Goal: Task Accomplishment & Management: Use online tool/utility

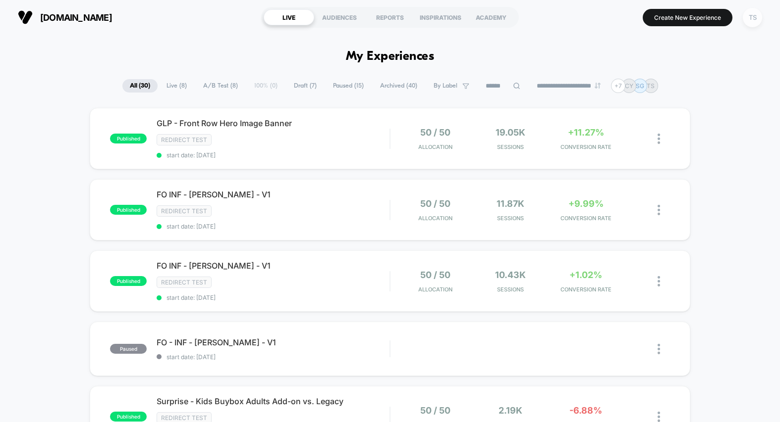
click at [750, 19] on div "TS" at bounding box center [751, 17] width 19 height 19
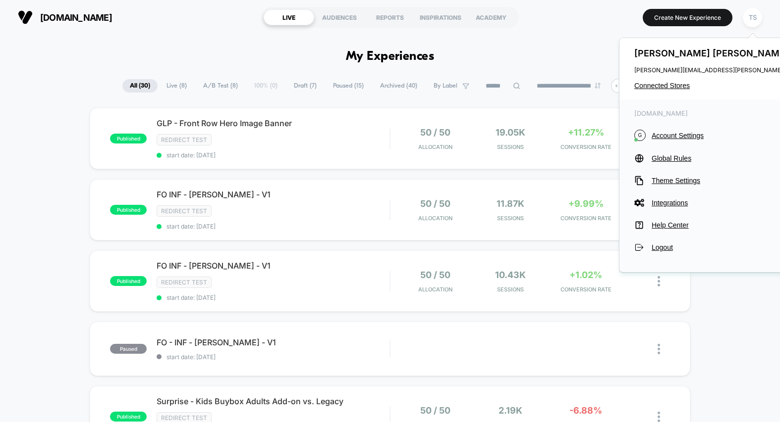
click at [674, 90] on div "Tanner Snyder [EMAIL_ADDRESS][PERSON_NAME][DOMAIN_NAME] Connected Stores" at bounding box center [732, 68] width 226 height 61
click at [670, 87] on span "Connected Stores" at bounding box center [732, 86] width 197 height 8
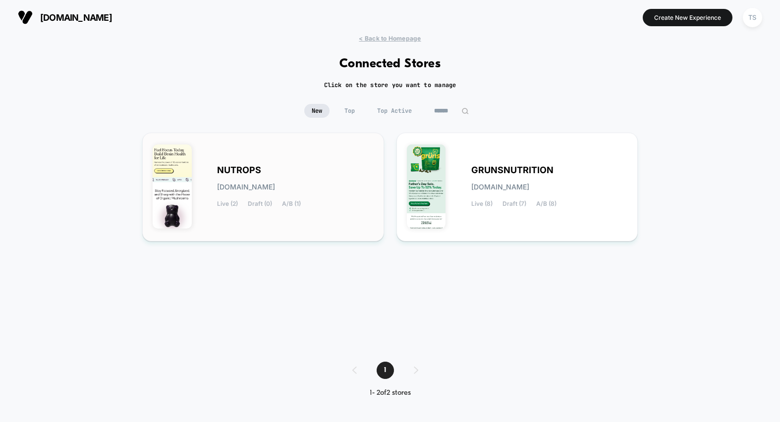
click at [321, 165] on div "NUTROPS [DOMAIN_NAME] Live (2) Draft (0) A/B (1)" at bounding box center [263, 187] width 221 height 88
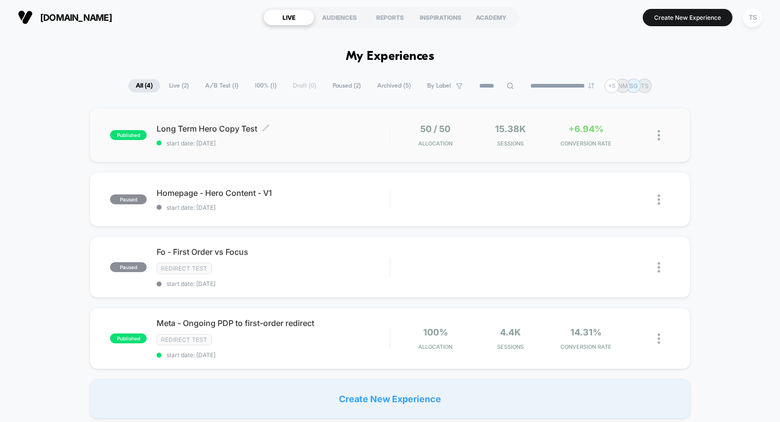
click at [348, 131] on span "Long Term Hero Copy Test Click to edit experience details" at bounding box center [273, 129] width 233 height 10
